Goal: Task Accomplishment & Management: Use online tool/utility

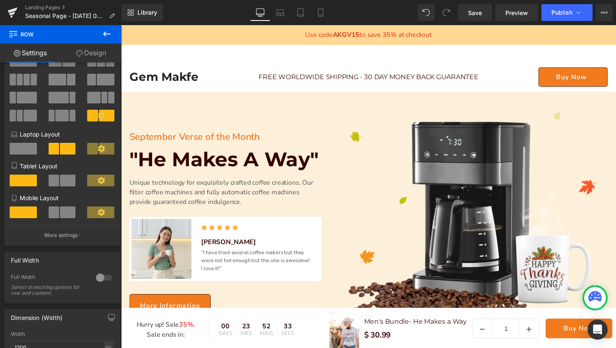
scroll to position [69, 0]
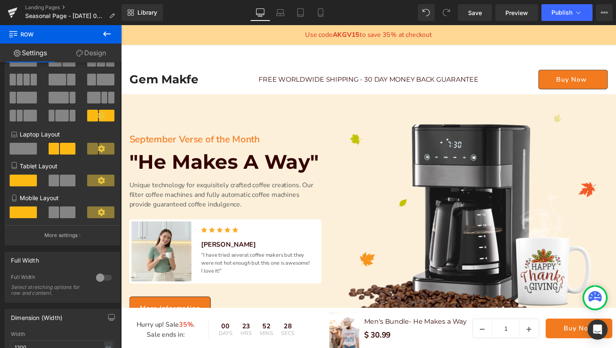
click at [105, 35] on icon at bounding box center [107, 33] width 8 height 5
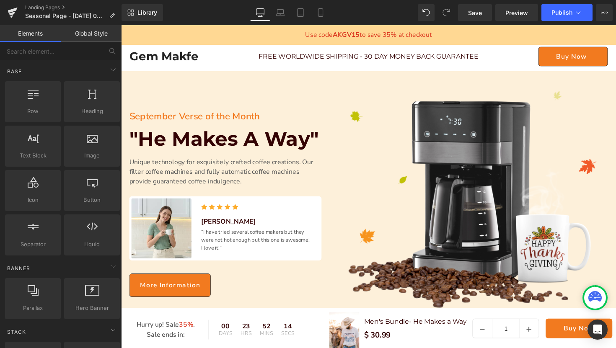
scroll to position [104, 0]
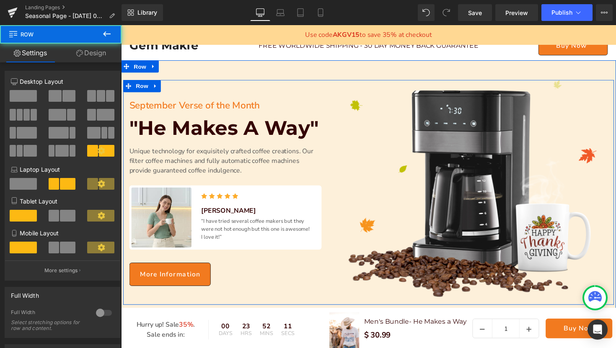
click at [281, 85] on div "September Verse of the Month Text Block "He Makes A Way" Heading Unique technol…" at bounding box center [228, 196] width 210 height 231
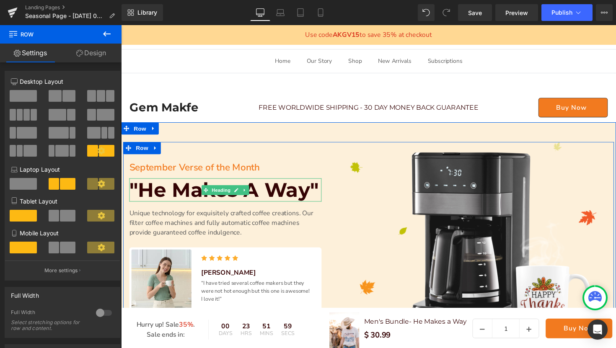
scroll to position [0, 0]
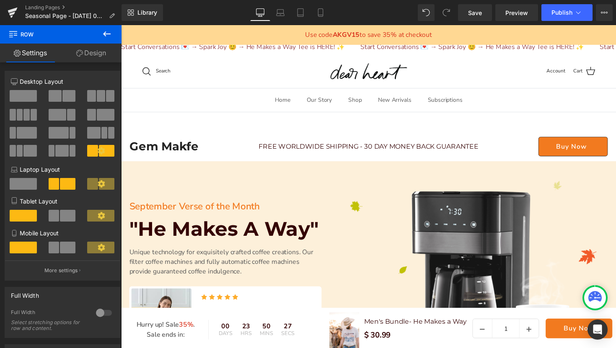
click at [105, 32] on icon at bounding box center [107, 34] width 10 height 10
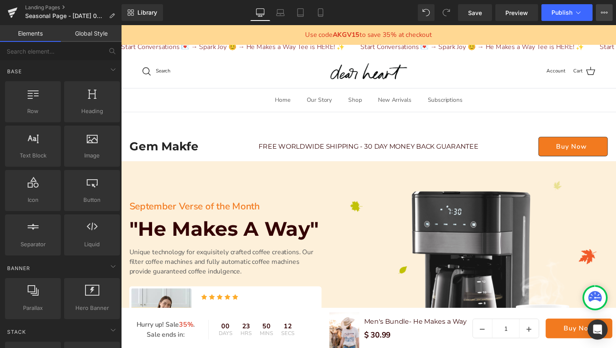
click at [611, 13] on button "View Live Page View with current Template Save Template to Library Schedule Pub…" at bounding box center [604, 12] width 17 height 17
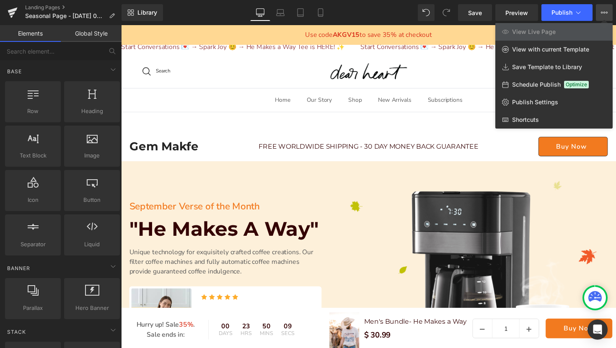
click at [438, 77] on div at bounding box center [368, 186] width 495 height 323
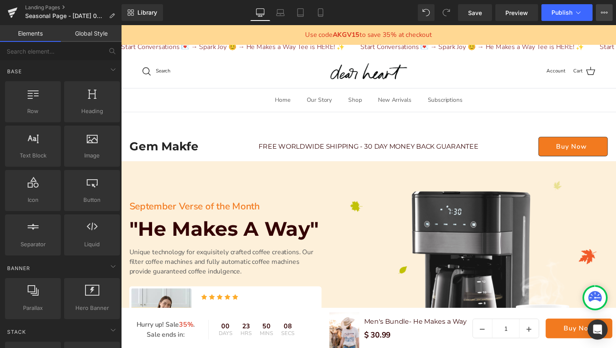
click at [602, 11] on icon at bounding box center [604, 12] width 7 height 7
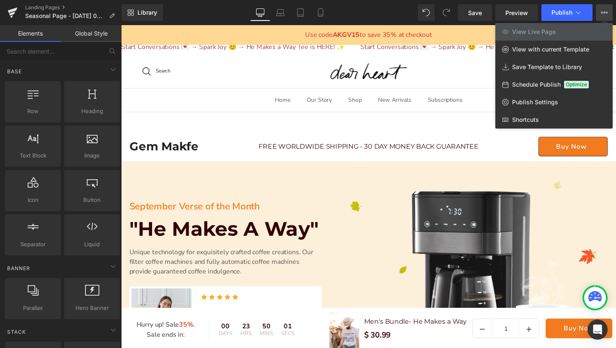
click at [472, 73] on div at bounding box center [368, 186] width 495 height 323
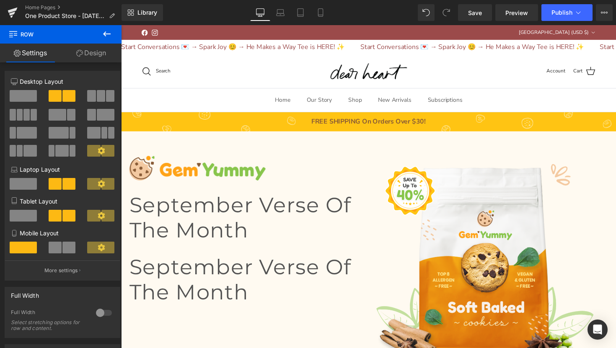
click at [103, 34] on icon at bounding box center [107, 34] width 10 height 10
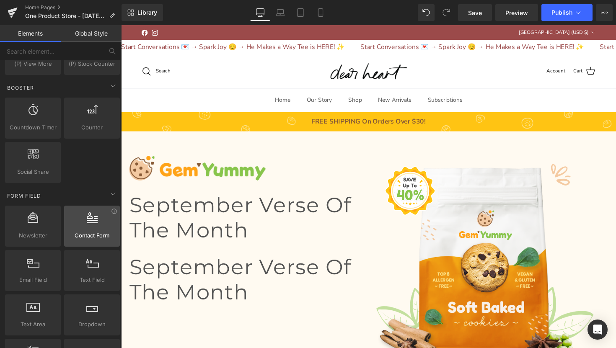
scroll to position [1016, 0]
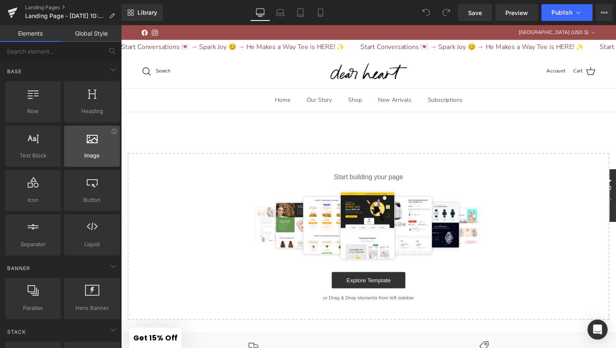
click at [86, 150] on div at bounding box center [92, 141] width 51 height 19
click at [99, 153] on span "Image" at bounding box center [92, 155] width 51 height 9
click at [231, 133] on div "Select your layout" at bounding box center [374, 220] width 507 height 213
click at [268, 153] on div "Select your layout" at bounding box center [374, 220] width 507 height 213
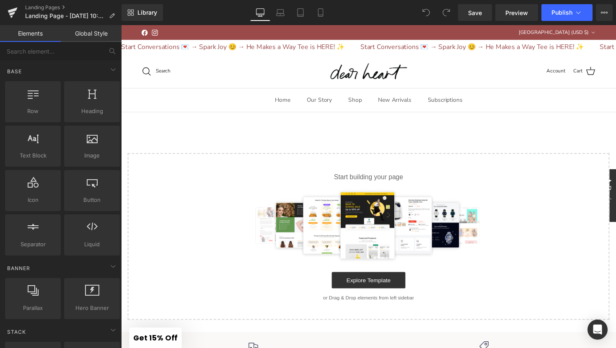
click at [273, 180] on p "Start building your page" at bounding box center [374, 181] width 467 height 10
click at [369, 290] on link "Explore Template" at bounding box center [374, 286] width 75 height 17
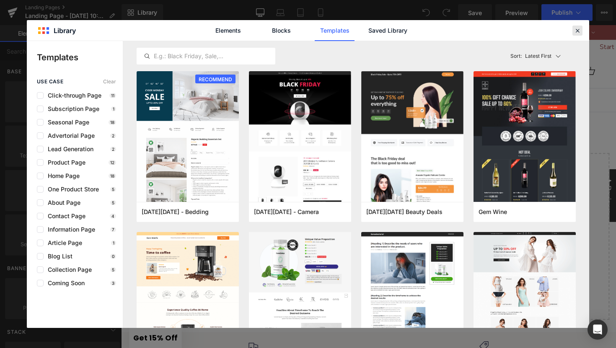
click at [580, 29] on icon at bounding box center [578, 31] width 8 height 8
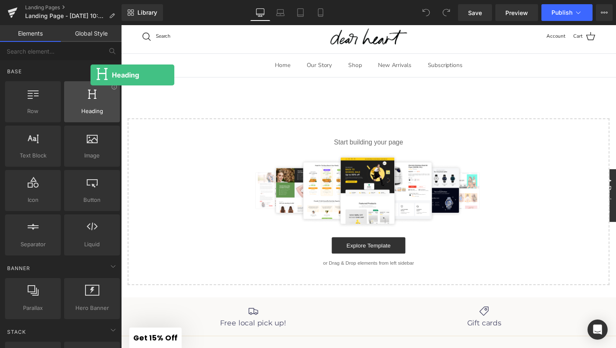
click at [91, 110] on span "Heading" at bounding box center [92, 111] width 51 height 9
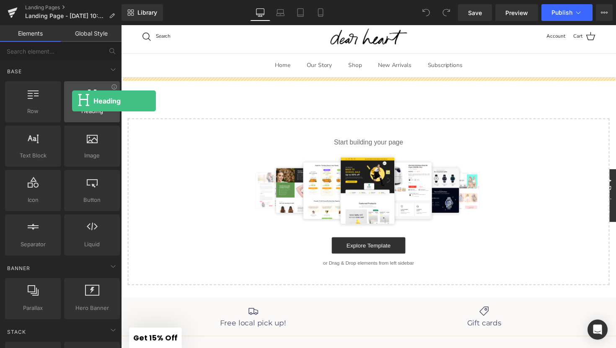
drag, startPoint x: 91, startPoint y: 110, endPoint x: 72, endPoint y: 100, distance: 20.8
click at [72, 100] on div "Heading headings, titles, h1,h2,h3,h4,h5,h6" at bounding box center [92, 101] width 56 height 41
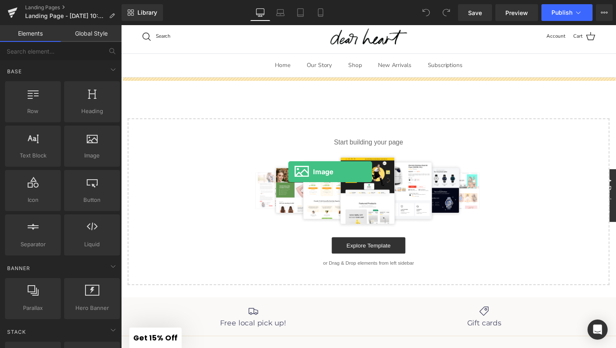
drag, startPoint x: 204, startPoint y: 179, endPoint x: 292, endPoint y: 176, distance: 88.5
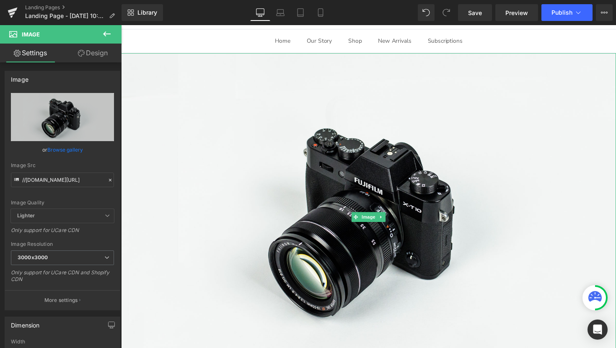
scroll to position [72, 0]
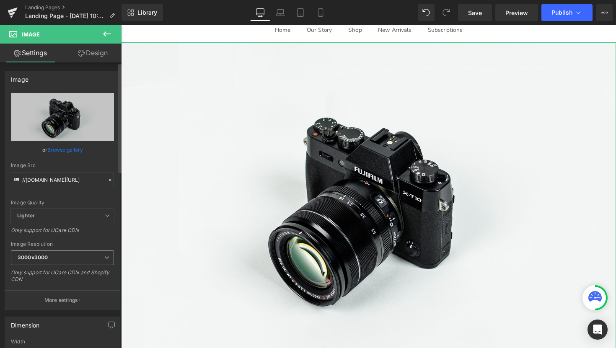
click at [55, 257] on span "3000x3000" at bounding box center [62, 258] width 103 height 15
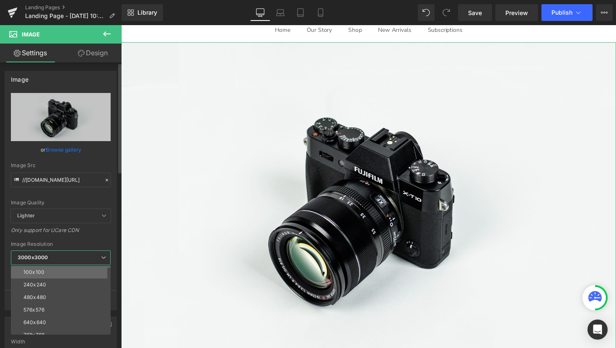
click at [54, 272] on li "100x100" at bounding box center [63, 272] width 104 height 13
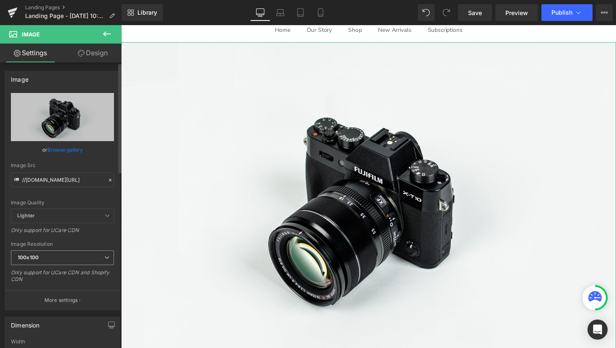
click at [56, 257] on span "100x100" at bounding box center [62, 258] width 103 height 15
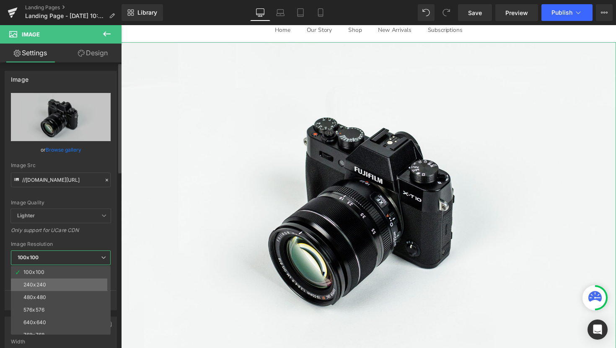
click at [52, 287] on li "240x240" at bounding box center [63, 285] width 104 height 13
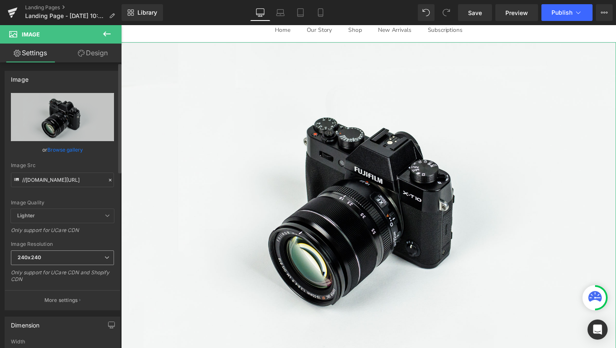
click at [60, 262] on span "240x240" at bounding box center [62, 258] width 103 height 15
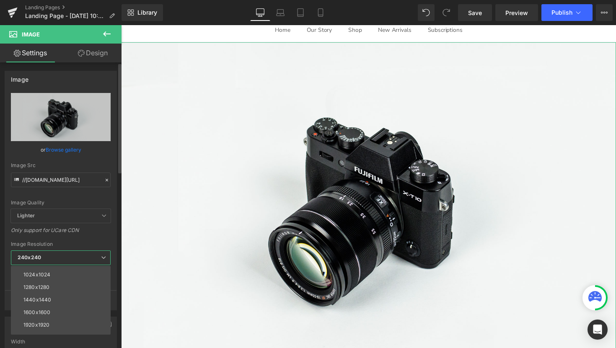
scroll to position [120, 0]
click at [50, 326] on div "3000x3000" at bounding box center [37, 329] width 29 height 6
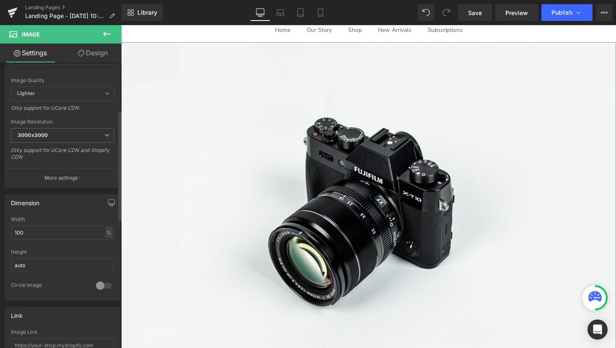
scroll to position [126, 0]
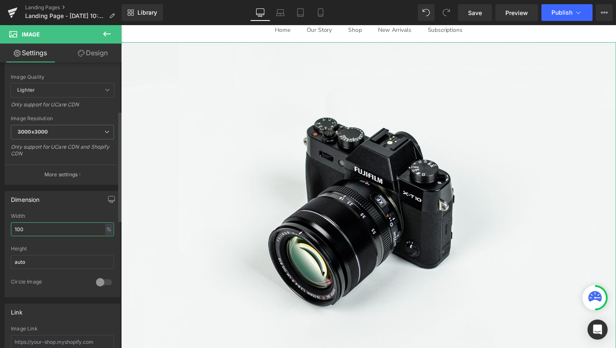
click at [71, 231] on input "100" at bounding box center [62, 230] width 103 height 14
type input "1"
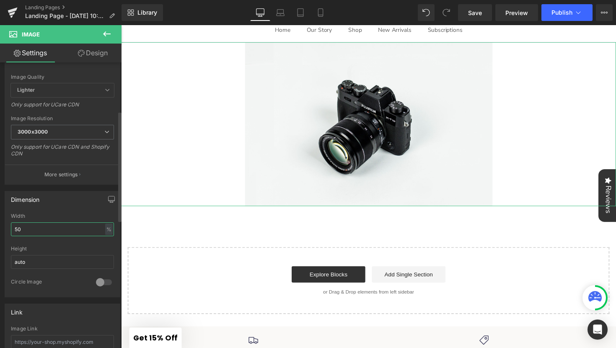
type input "5"
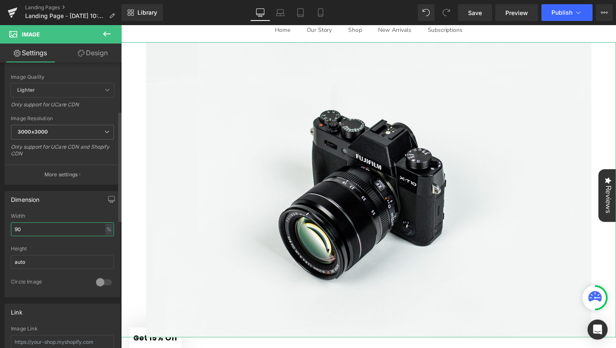
type input "9"
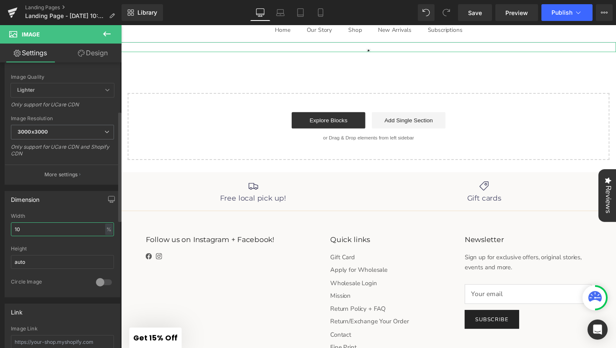
type input "100"
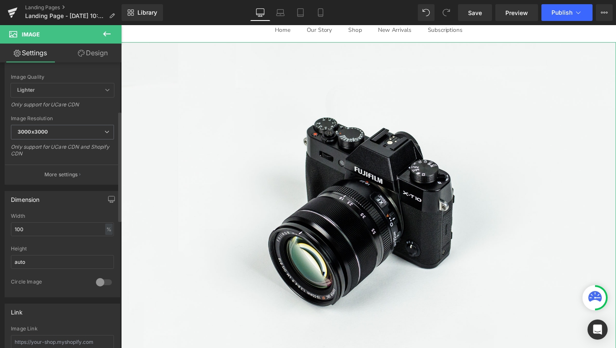
click at [77, 207] on div "Dimension" at bounding box center [62, 200] width 115 height 16
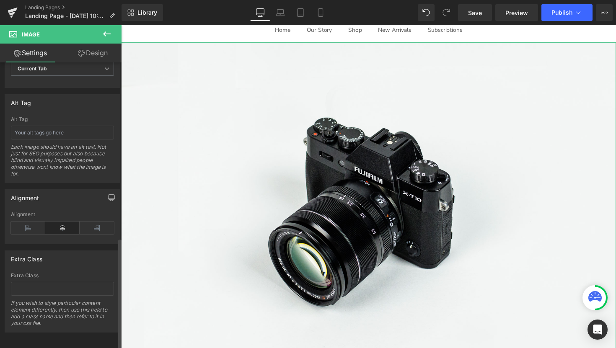
scroll to position [457, 0]
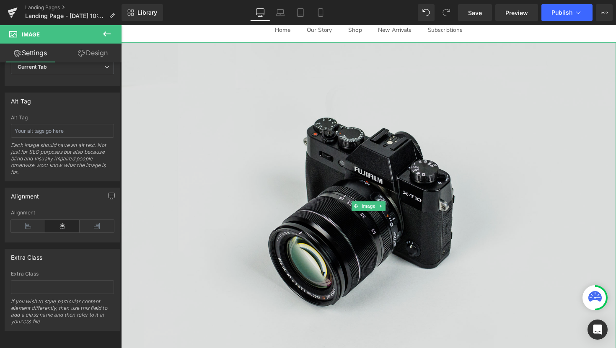
click at [292, 209] on img at bounding box center [374, 211] width 507 height 336
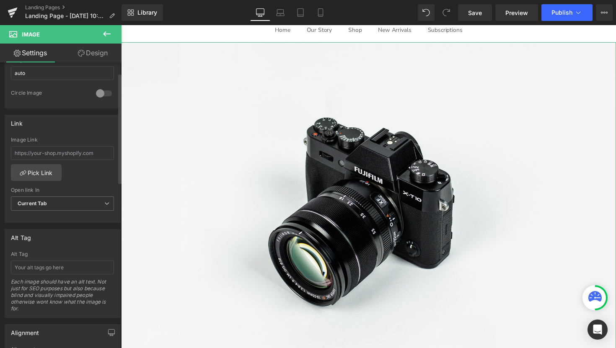
scroll to position [0, 0]
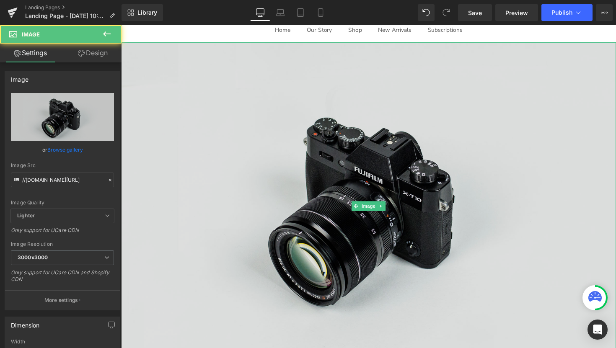
click at [255, 149] on img at bounding box center [374, 211] width 507 height 336
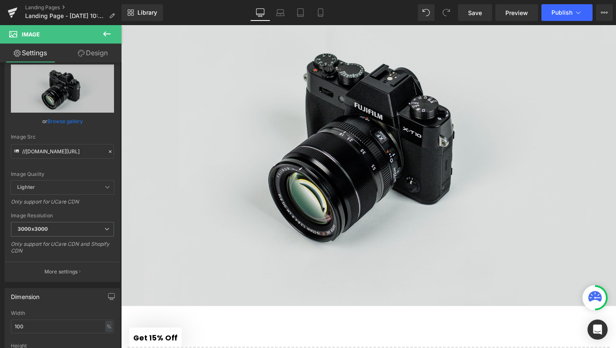
scroll to position [96, 0]
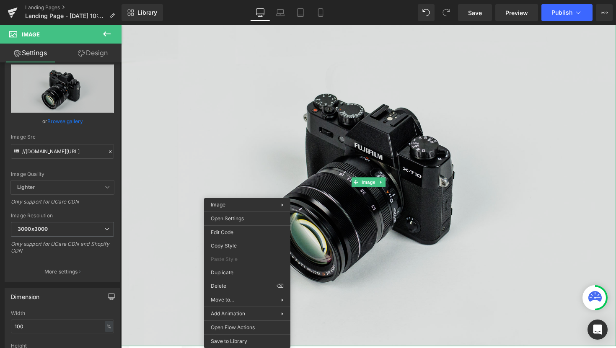
click at [250, 161] on img at bounding box center [374, 186] width 507 height 336
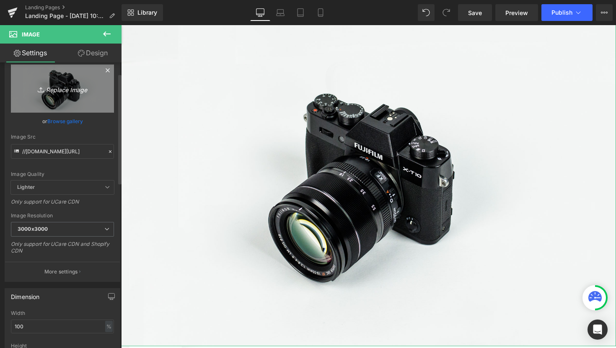
click at [63, 98] on link "Replace Image" at bounding box center [62, 89] width 103 height 48
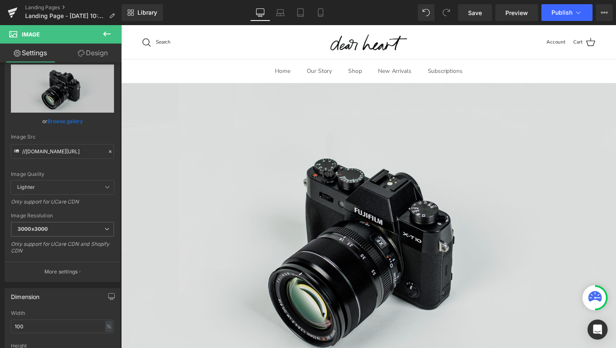
scroll to position [0, 0]
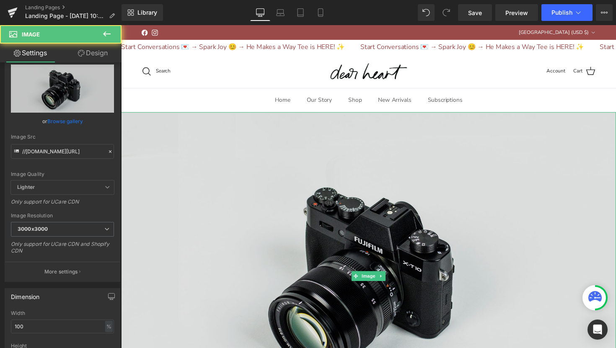
click at [293, 152] on img at bounding box center [374, 282] width 507 height 336
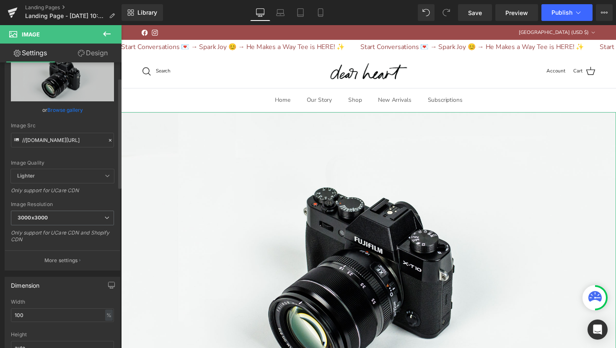
scroll to position [42, 0]
click at [60, 138] on input "//d1um8515vdn9kb.cloudfront.net/images/parallax.jpg" at bounding box center [62, 137] width 103 height 15
click at [83, 174] on span "Lighter" at bounding box center [62, 174] width 103 height 14
click at [81, 150] on div "Image Quality Lighter Lightest Lighter Lighter Lightest Only support for UCare …" at bounding box center [62, 109] width 103 height 116
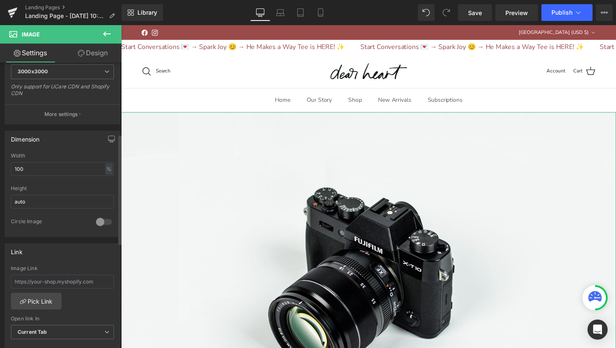
scroll to position [187, 0]
click at [100, 167] on input "100" at bounding box center [62, 168] width 103 height 14
click at [109, 137] on icon "button" at bounding box center [111, 138] width 7 height 7
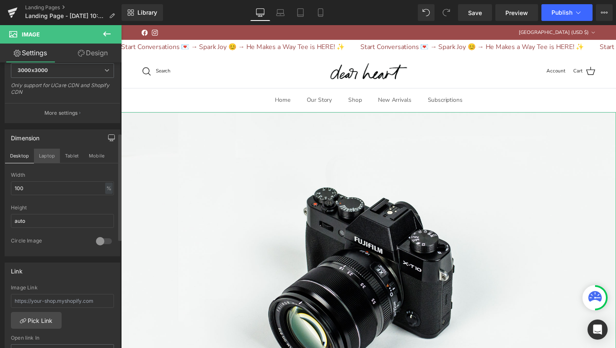
click at [46, 156] on button "Laptop" at bounding box center [47, 156] width 26 height 14
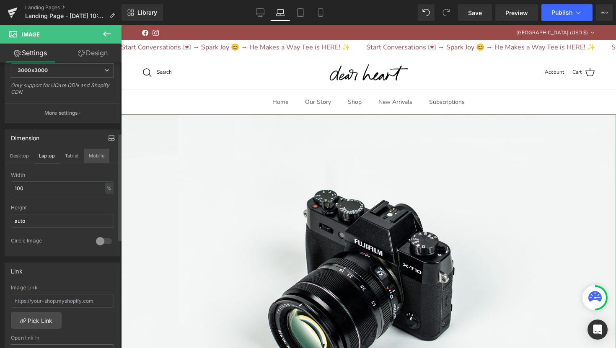
click at [97, 153] on button "Mobile" at bounding box center [97, 156] width 26 height 14
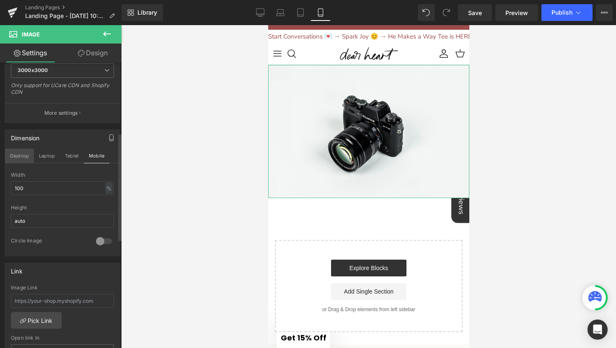
click at [14, 154] on button "Desktop" at bounding box center [19, 156] width 29 height 14
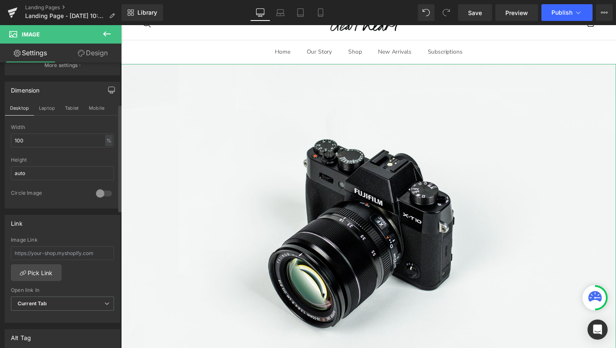
scroll to position [0, 0]
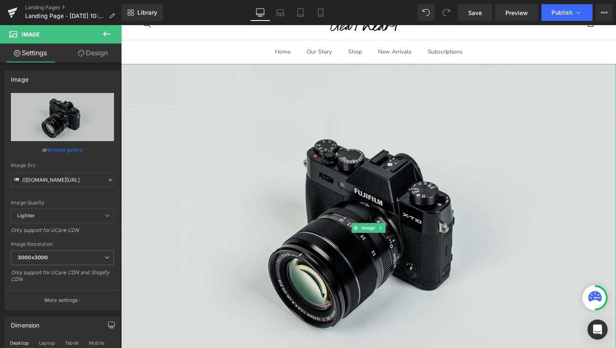
click at [205, 121] on img at bounding box center [374, 233] width 507 height 336
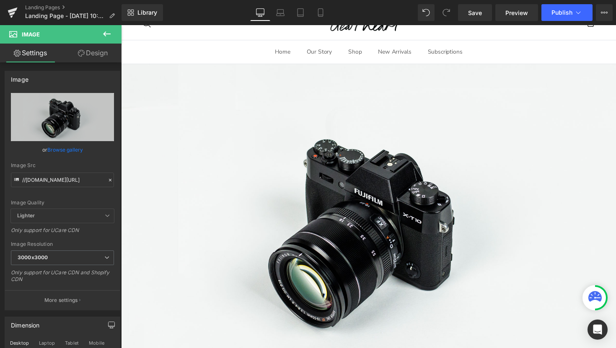
click at [11, 31] on icon at bounding box center [13, 33] width 8 height 8
